Goal: Check status: Check status

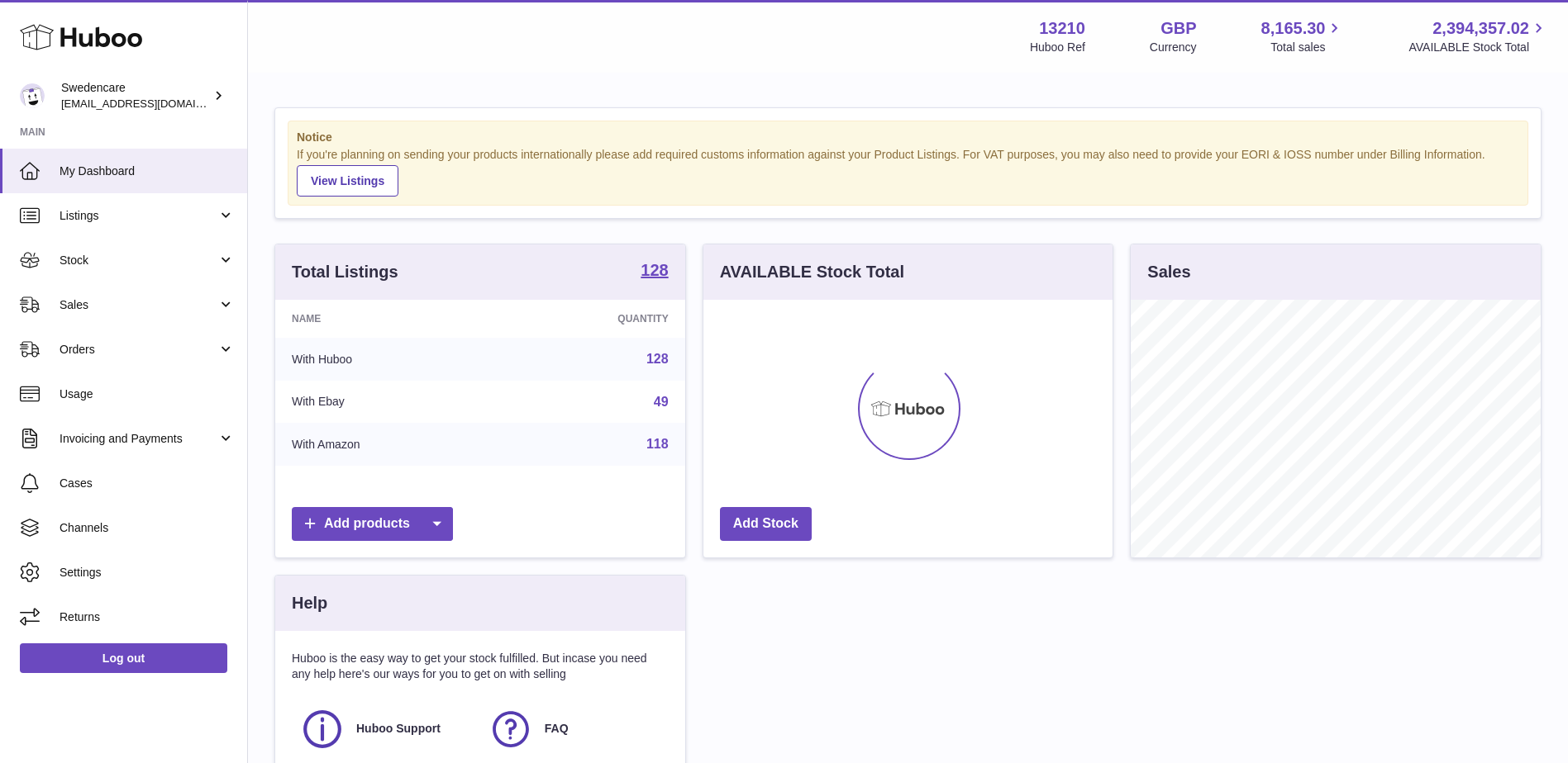
scroll to position [257, 409]
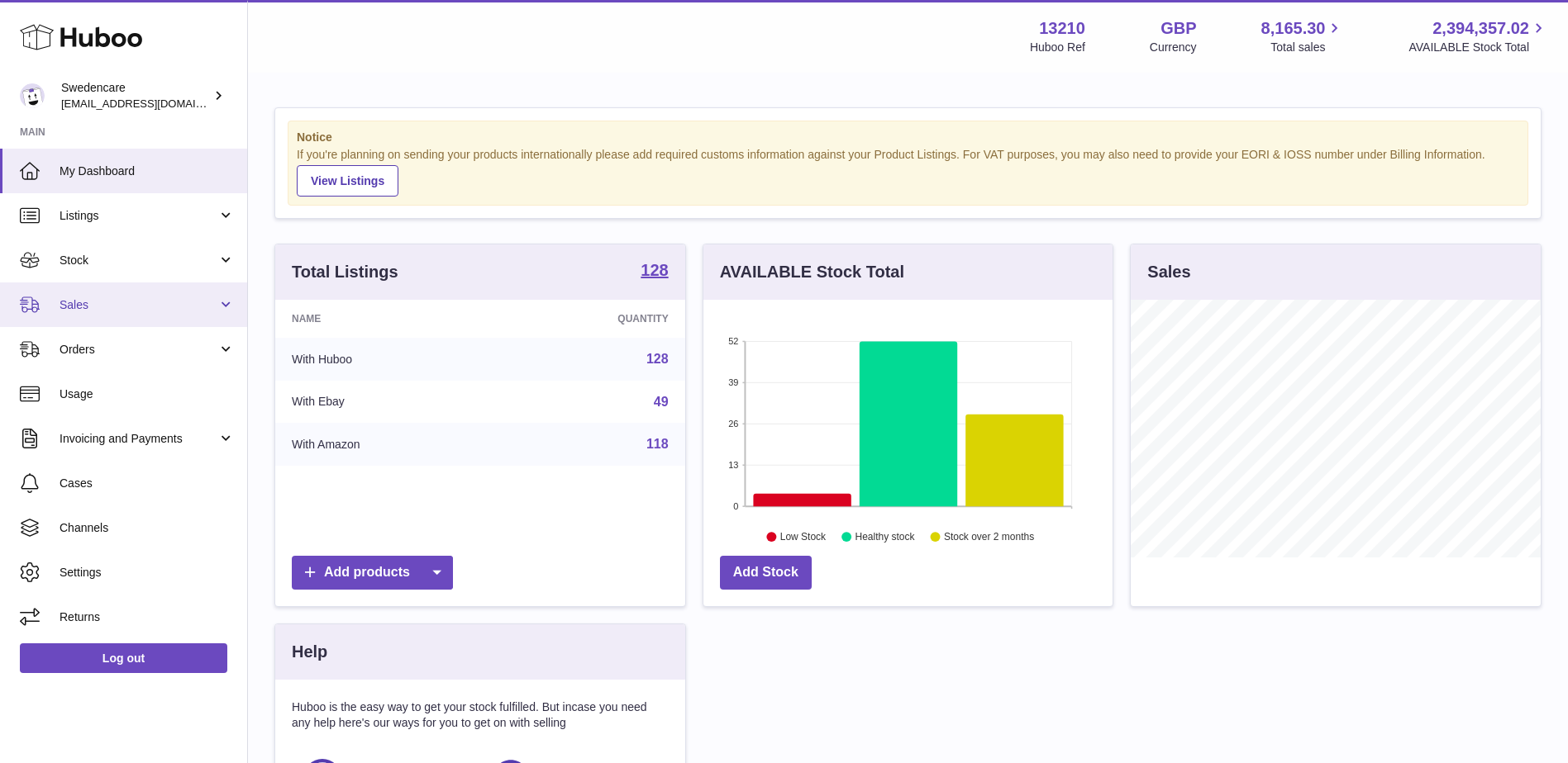
click at [187, 309] on span "Sales" at bounding box center [138, 305] width 158 height 16
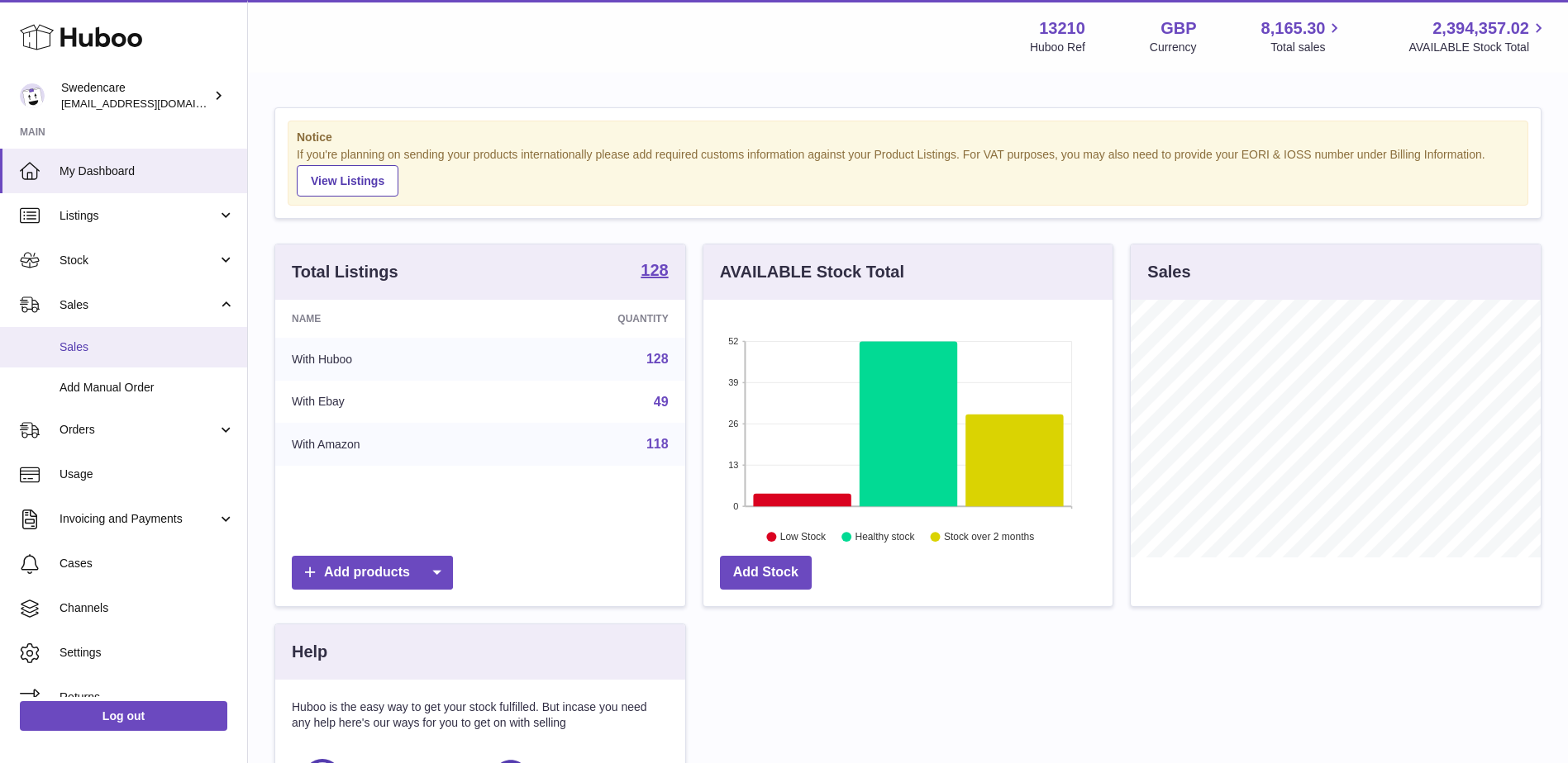
click at [168, 351] on span "Sales" at bounding box center [147, 347] width 175 height 16
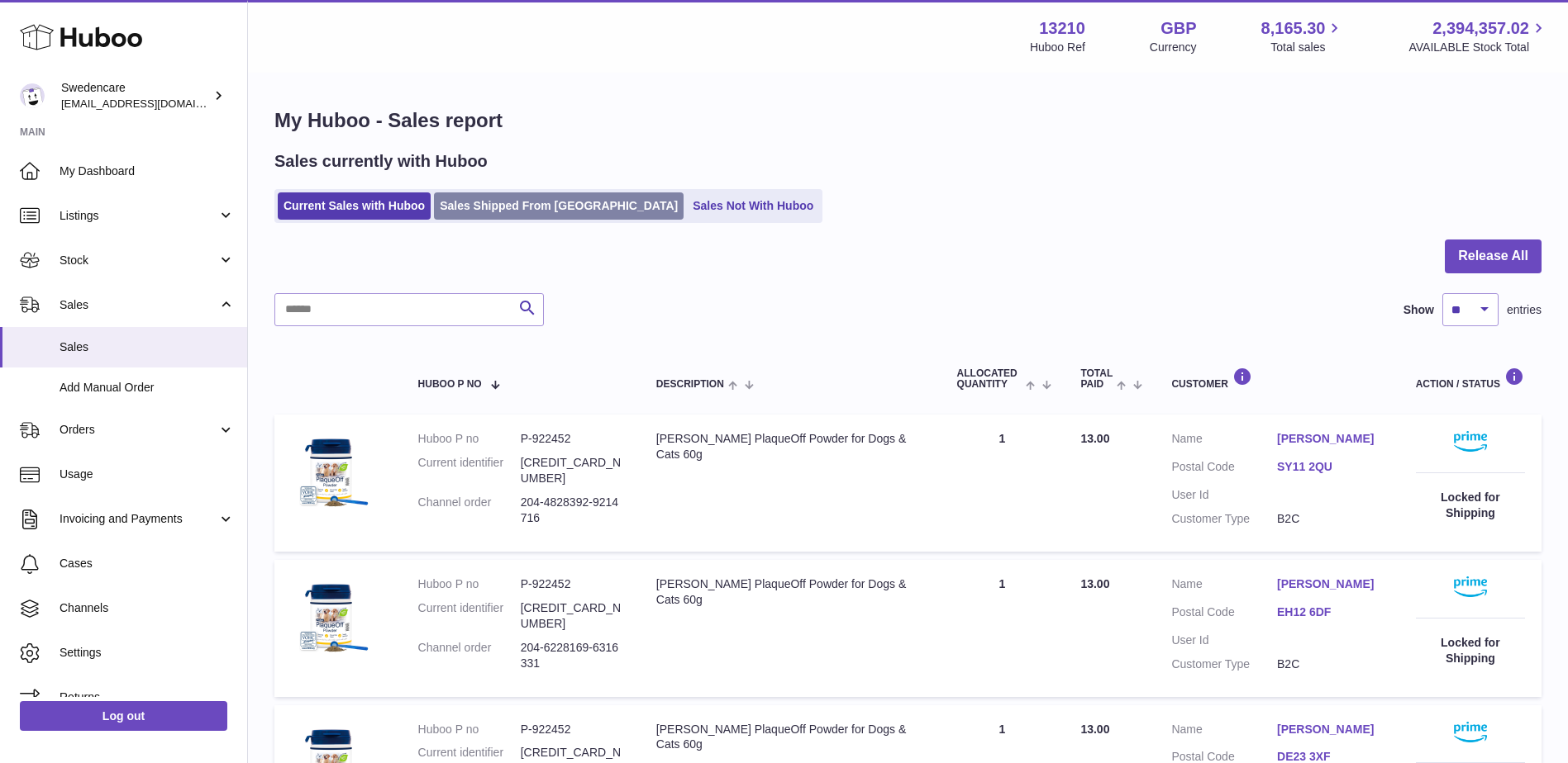
click at [496, 206] on link "Sales Shipped From [GEOGRAPHIC_DATA]" at bounding box center [559, 206] width 250 height 27
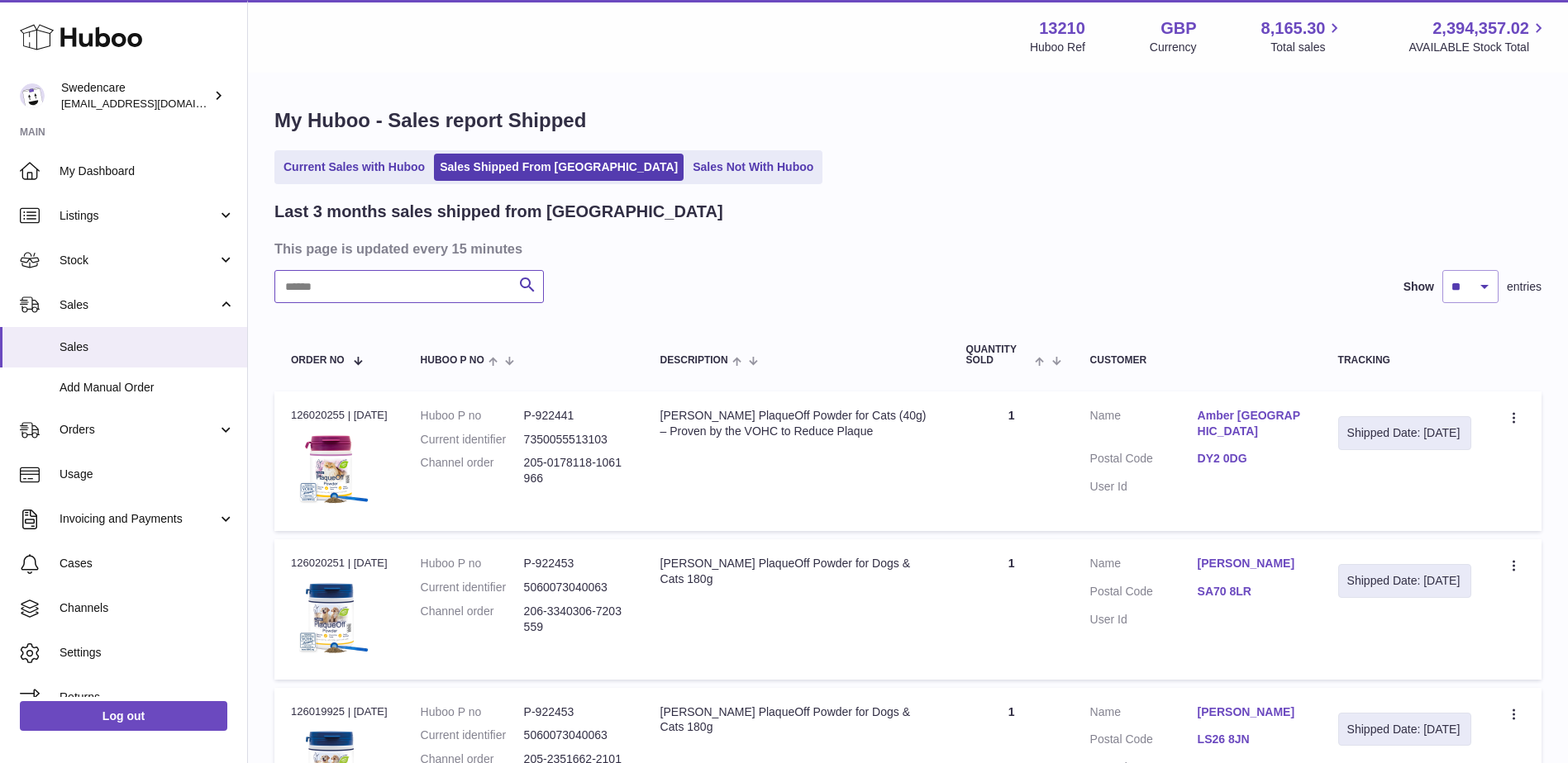
click at [385, 291] on input "text" at bounding box center [409, 287] width 270 height 33
paste input "**********"
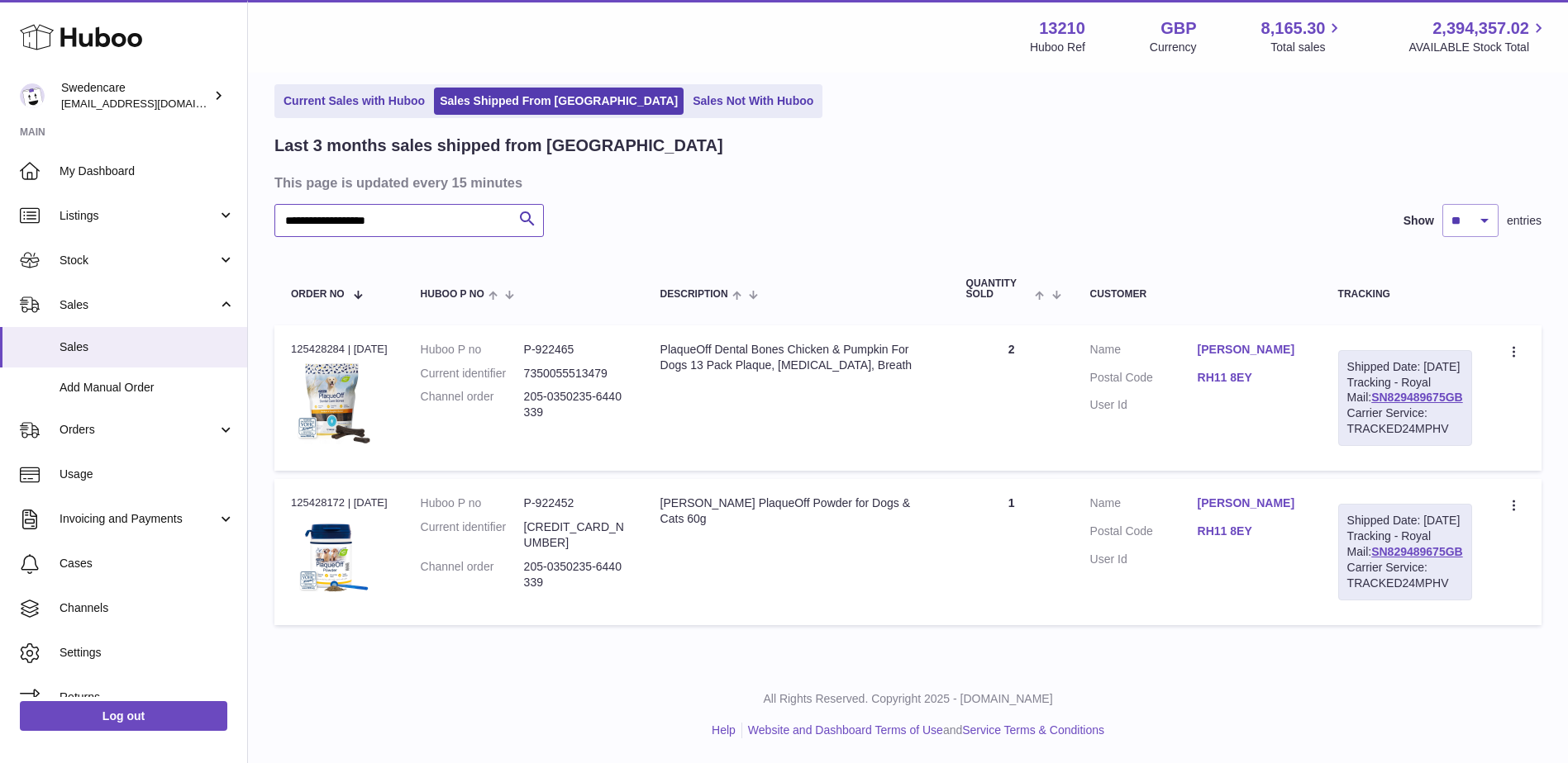
scroll to position [129, 0]
click at [1509, 499] on icon at bounding box center [1515, 507] width 19 height 17
click at [1440, 560] on li "Duplicate Order" at bounding box center [1442, 578] width 165 height 36
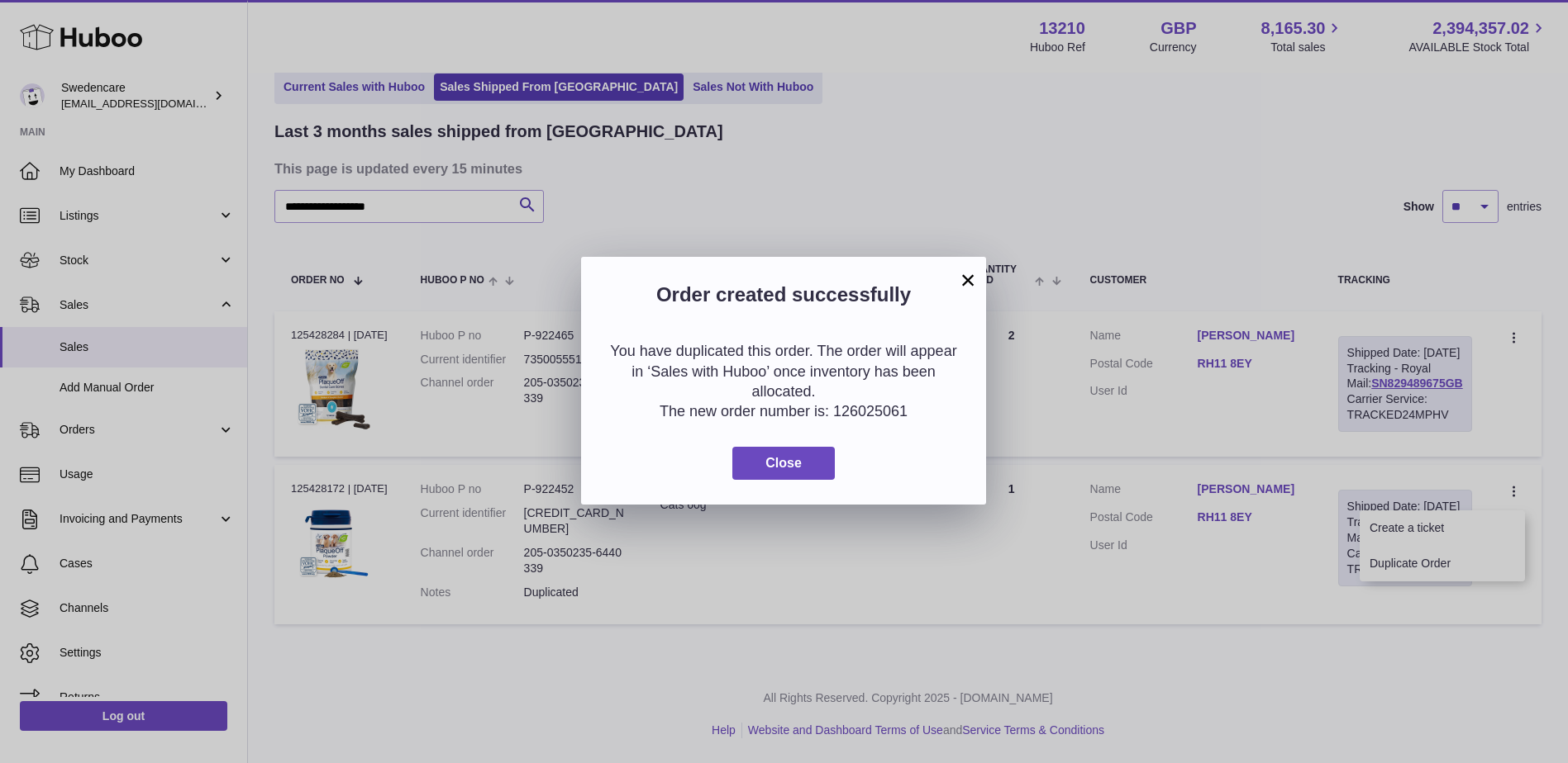
scroll to position [98, 0]
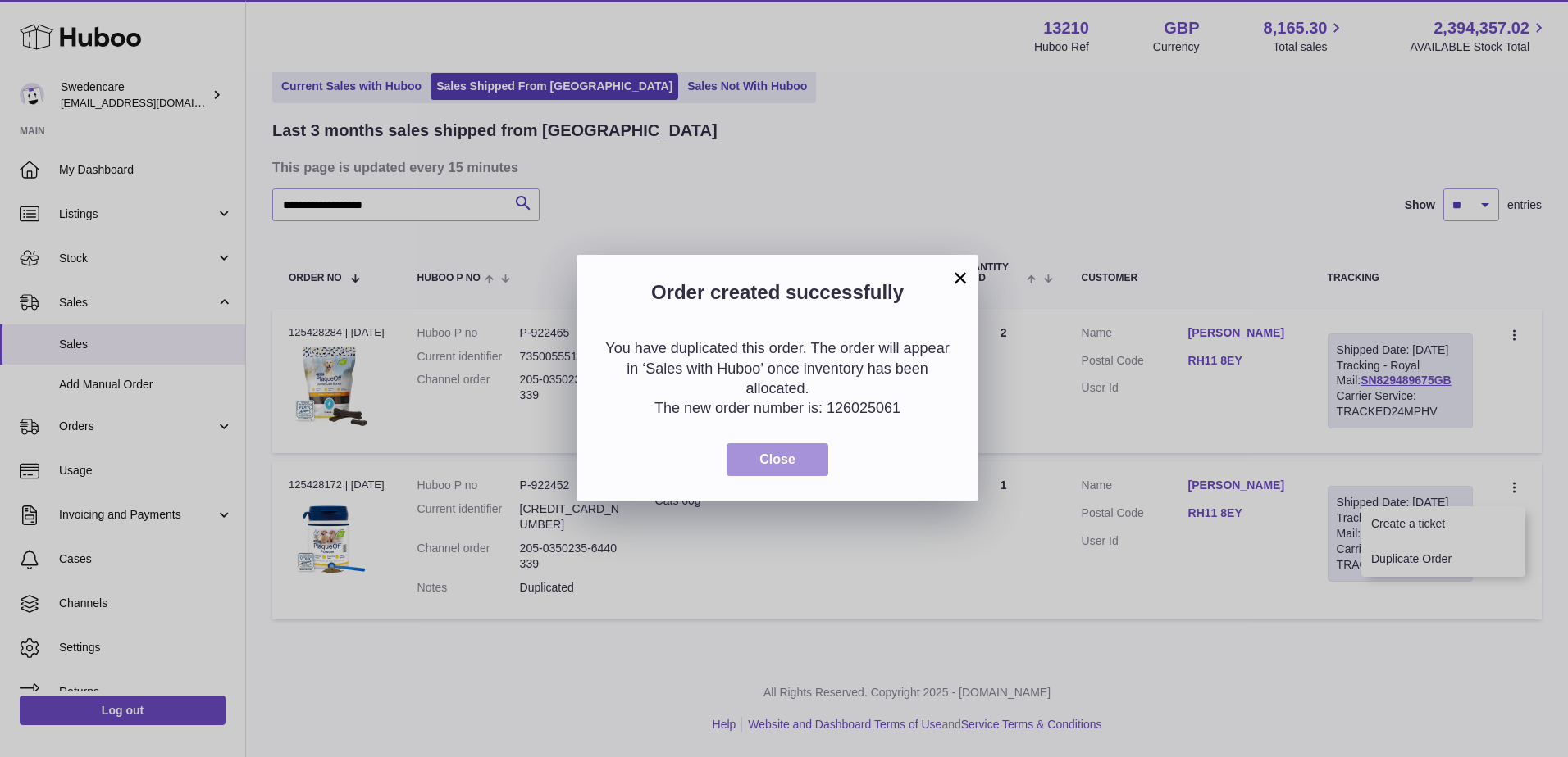
click at [798, 452] on button "Close" at bounding box center [777, 461] width 102 height 34
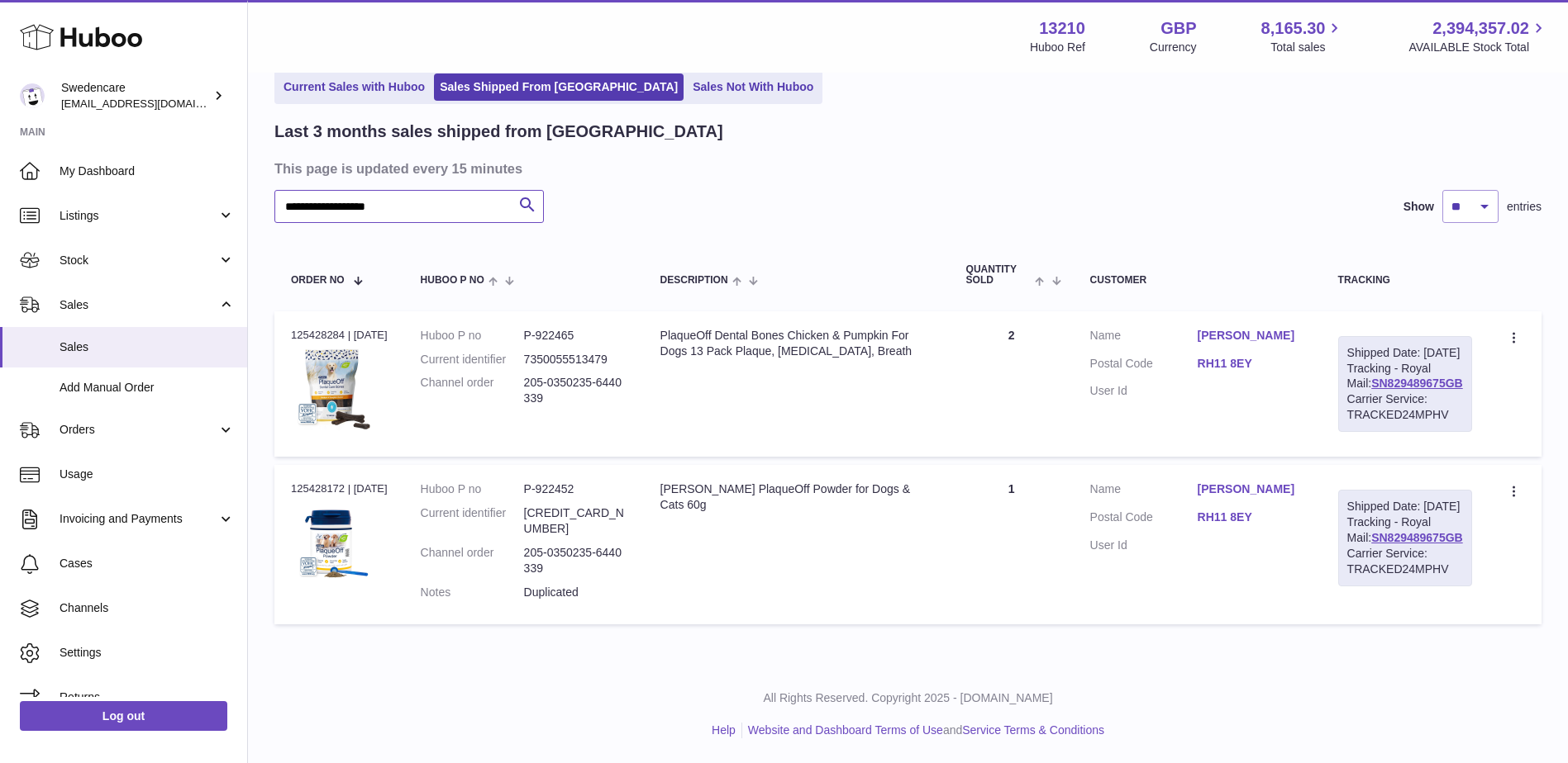
click at [456, 199] on input "**********" at bounding box center [409, 206] width 270 height 33
type input "*"
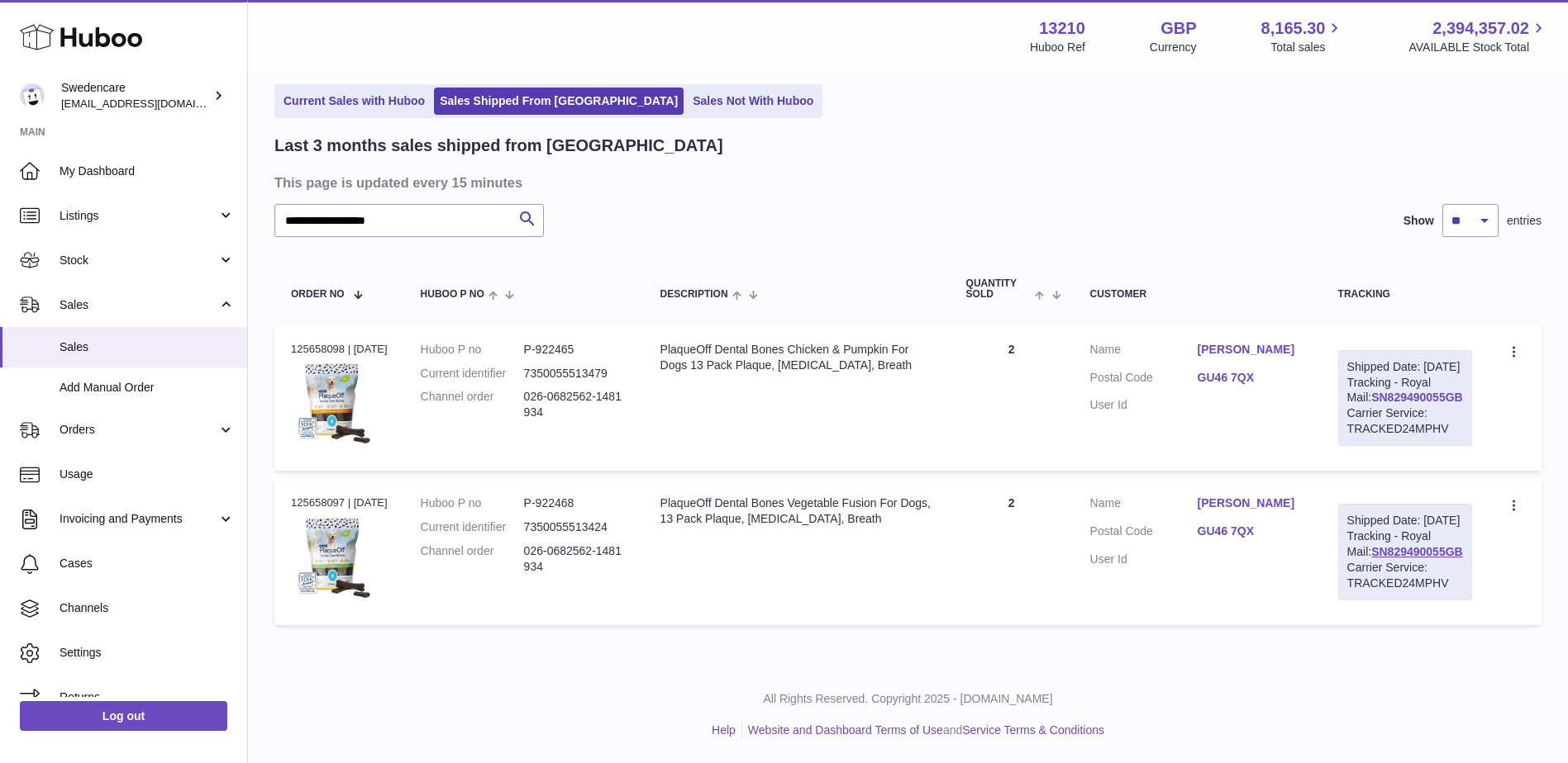
drag, startPoint x: 1451, startPoint y: 394, endPoint x: 1356, endPoint y: 398, distance: 95.1
click at [1356, 398] on div "Shipped Date: 1st Oct 2025 Tracking - Royal Mail: SN829490055GB Carrier Service…" at bounding box center [1405, 398] width 133 height 96
copy link "SN829490055GB"
click at [1506, 346] on icon at bounding box center [1515, 354] width 19 height 17
click at [1416, 407] on li "Duplicate Order" at bounding box center [1442, 425] width 165 height 36
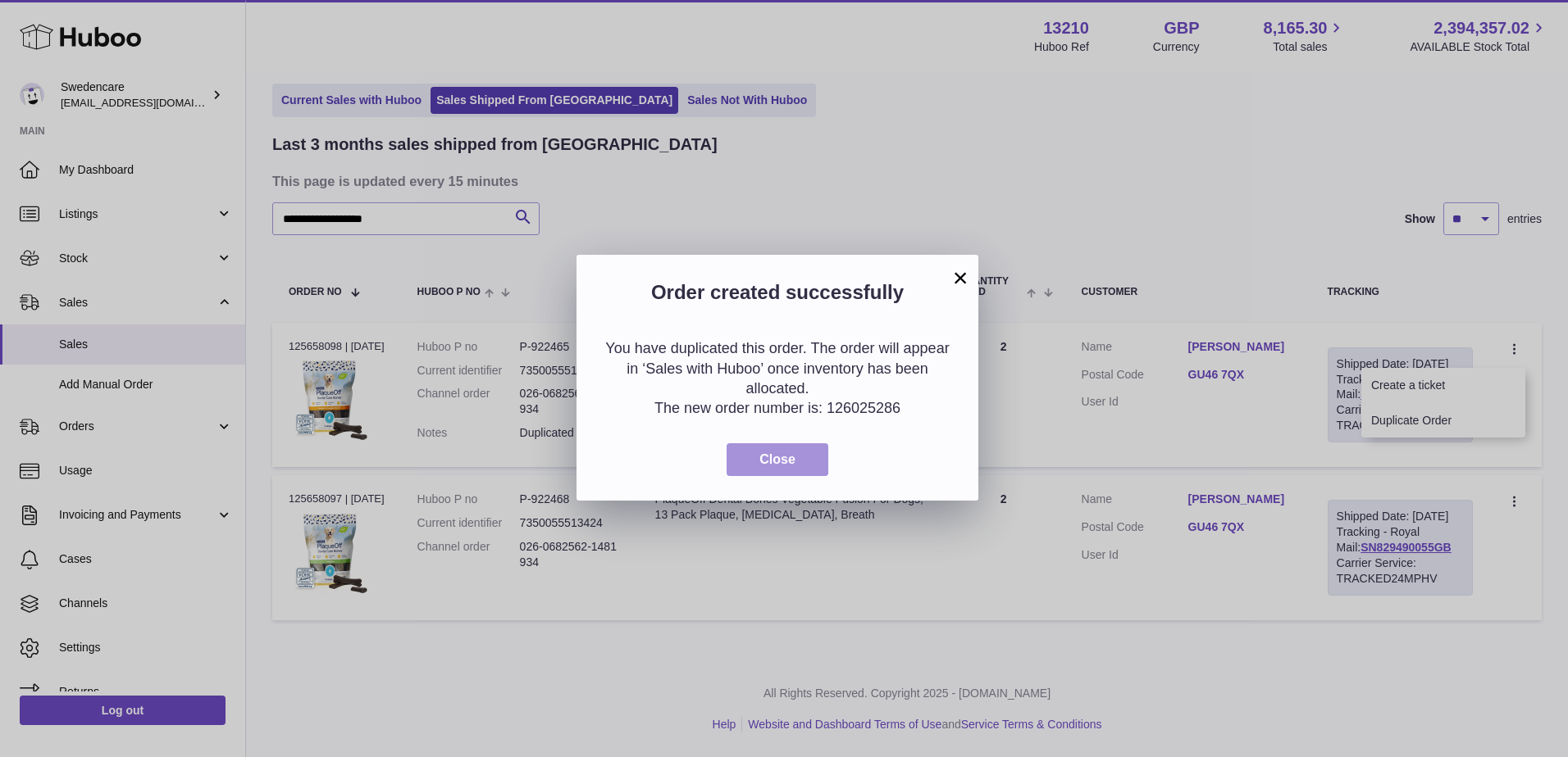
click at [787, 458] on span "Close" at bounding box center [777, 459] width 36 height 14
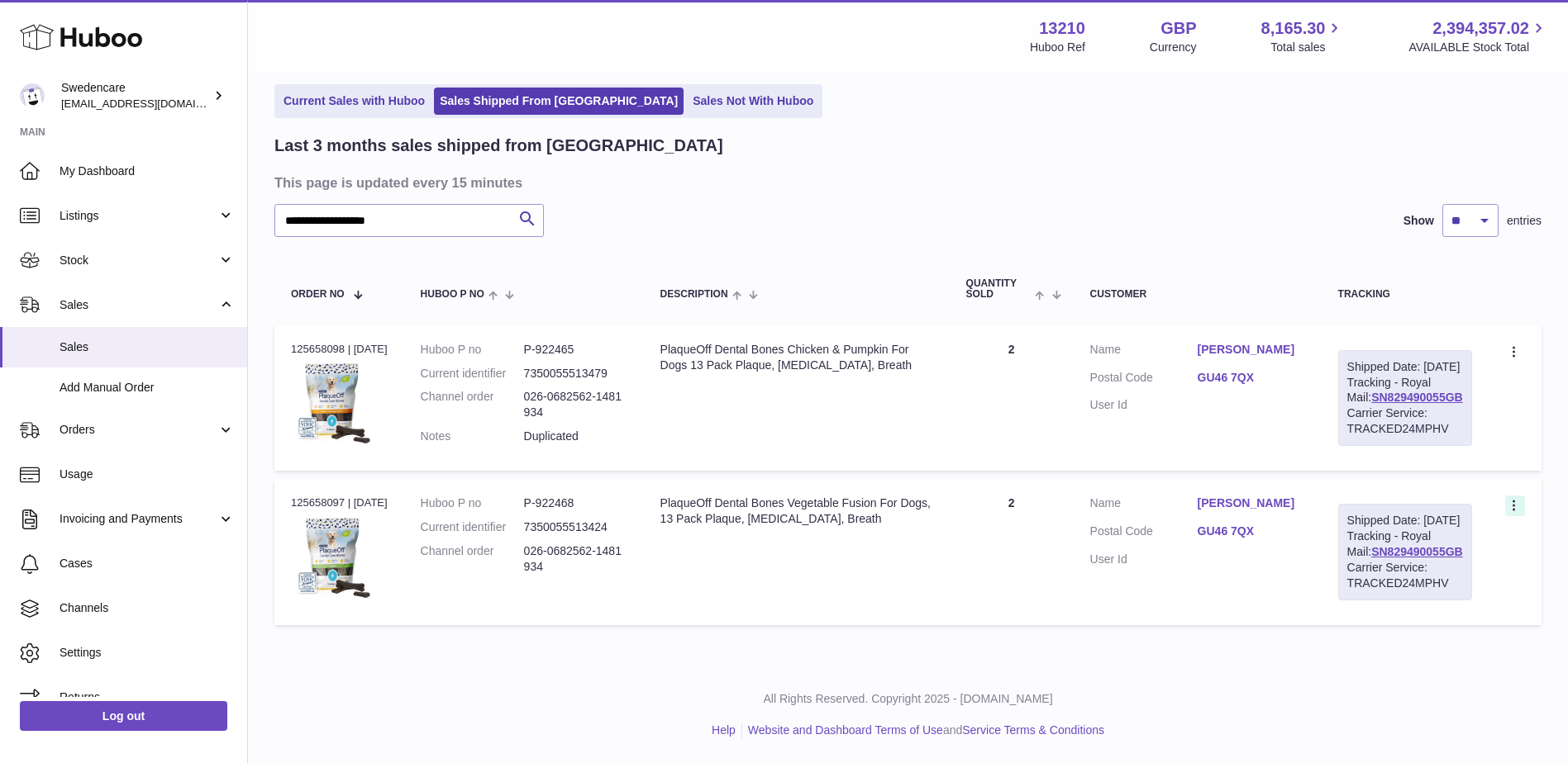
click at [1517, 507] on icon at bounding box center [1515, 507] width 19 height 17
click at [1423, 577] on li "Duplicate Order" at bounding box center [1442, 578] width 165 height 36
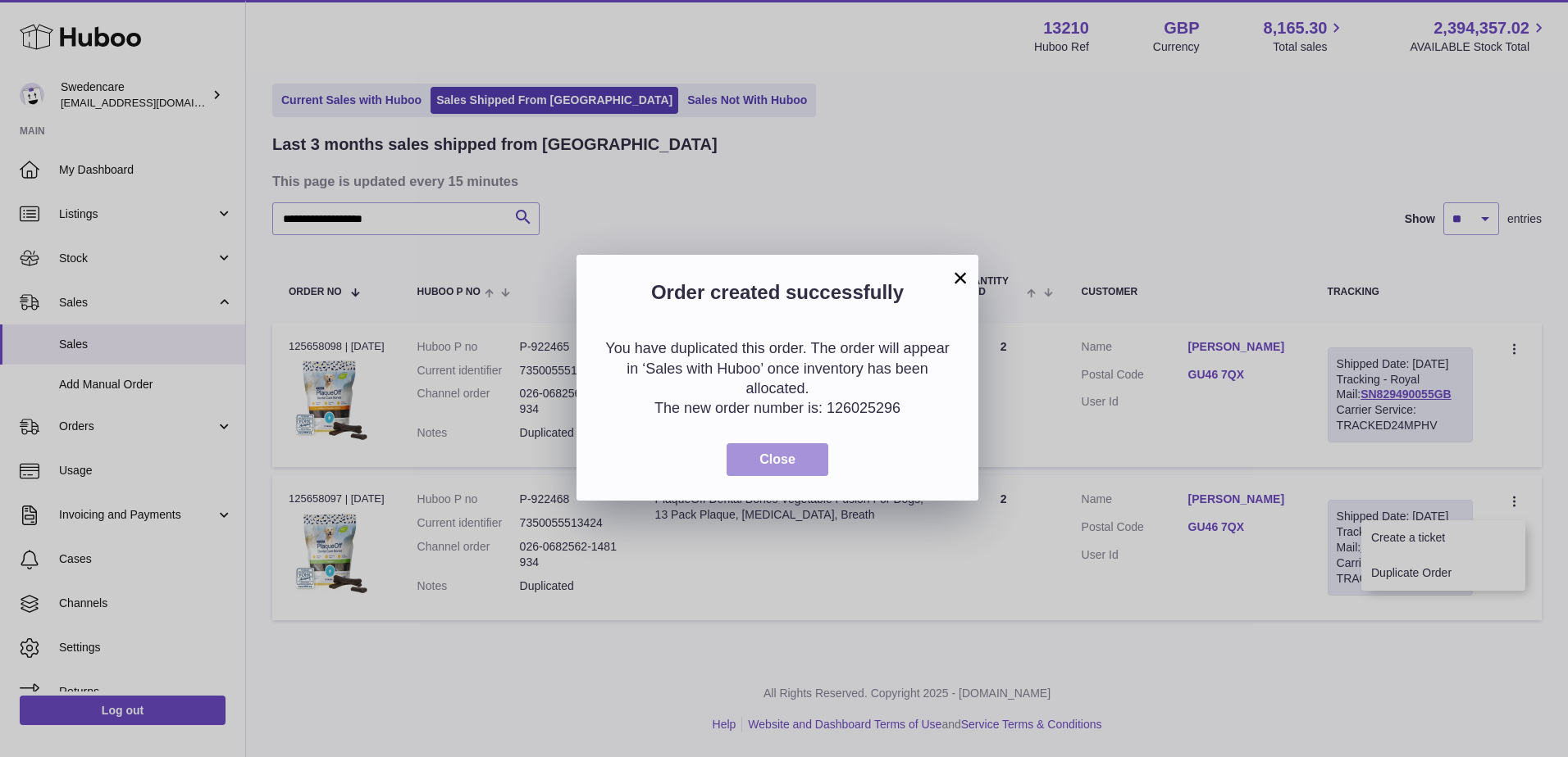
click at [771, 465] on span "Close" at bounding box center [777, 459] width 36 height 14
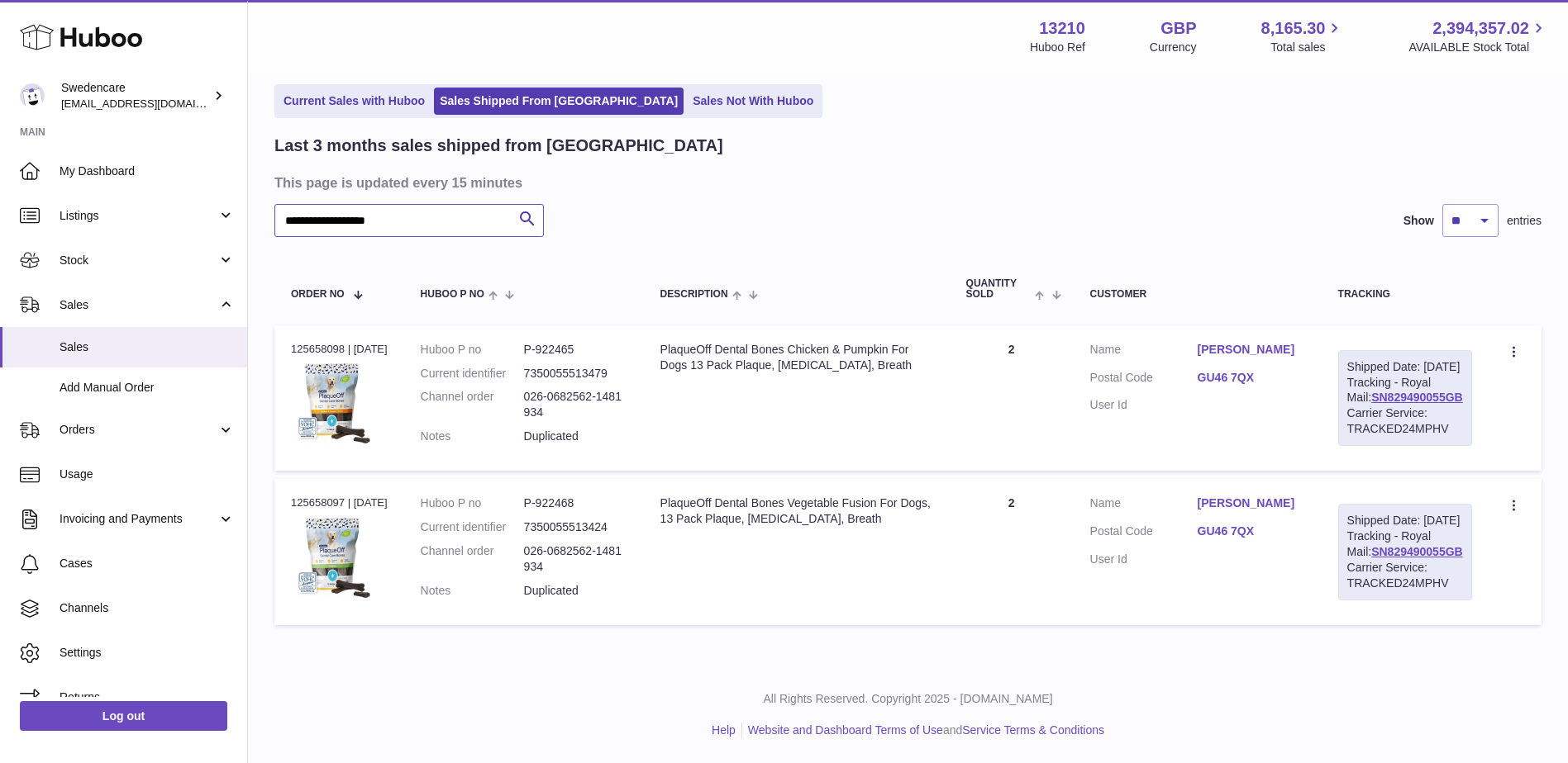
click at [449, 204] on input "**********" at bounding box center [409, 220] width 270 height 33
type input "*"
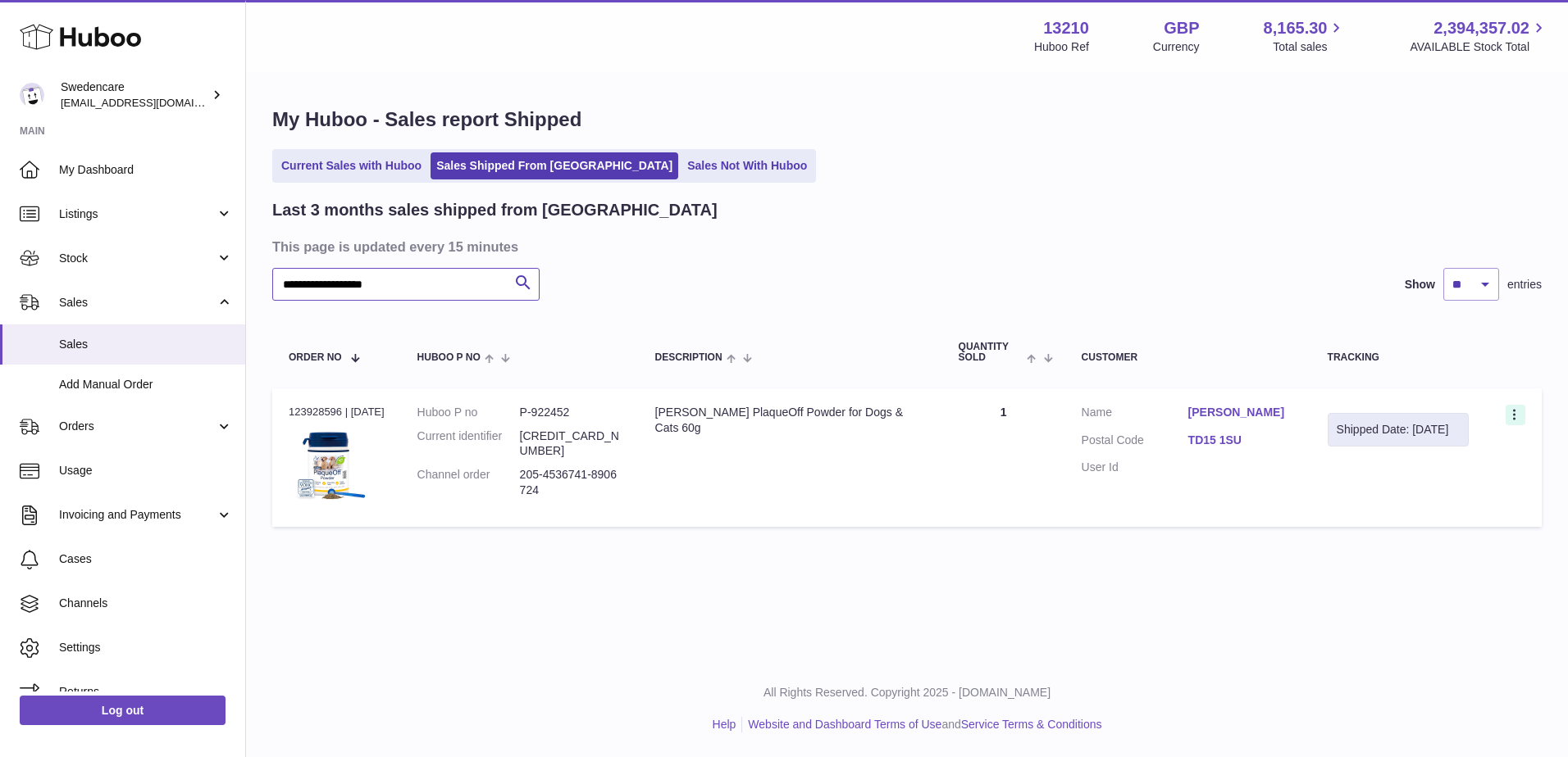
type input "**********"
click at [1512, 414] on icon at bounding box center [1516, 417] width 19 height 17
click at [1455, 492] on li "Duplicate Order" at bounding box center [1444, 487] width 164 height 35
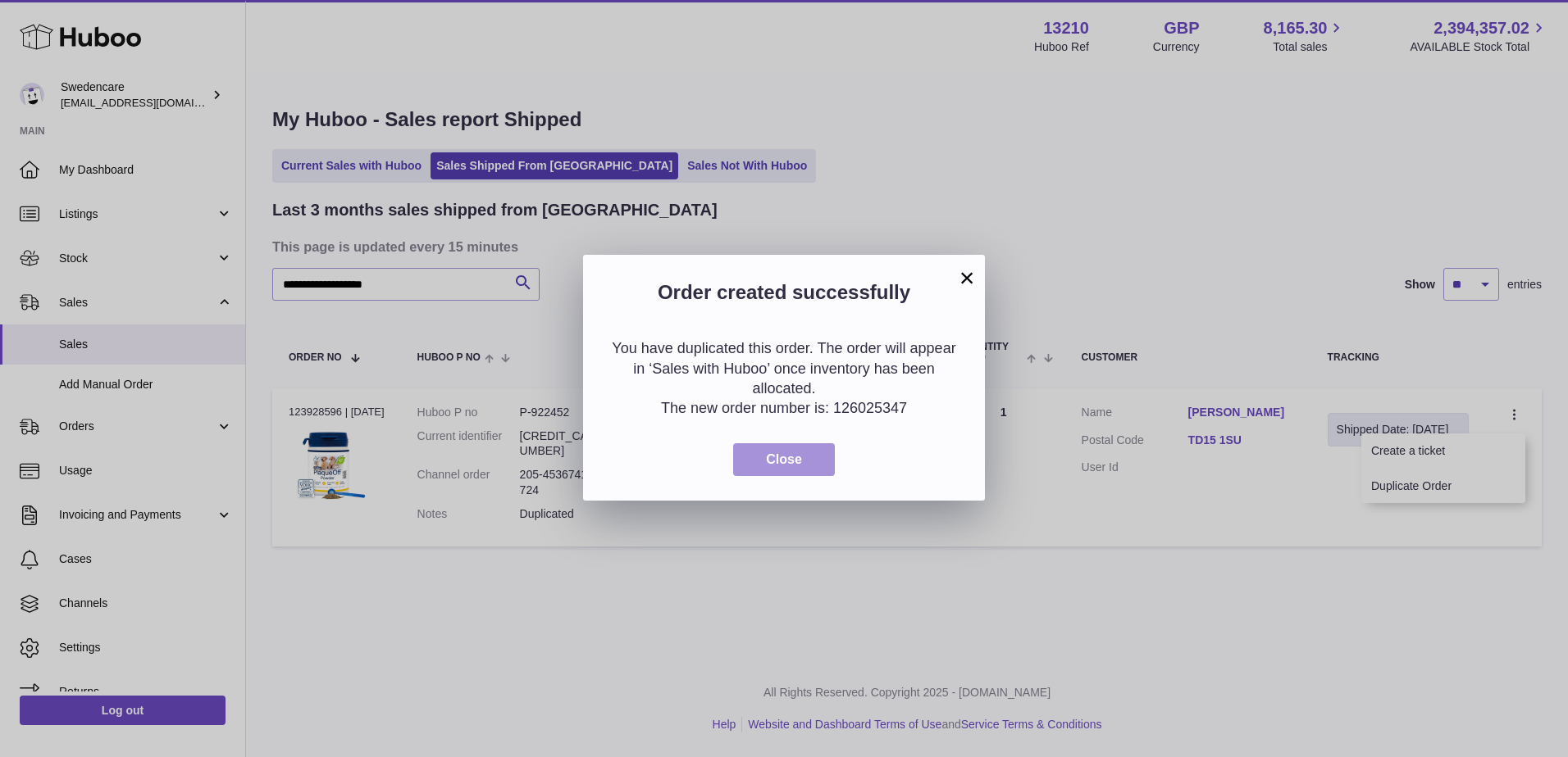
click at [768, 450] on button "Close" at bounding box center [784, 461] width 102 height 34
